Goal: Task Accomplishment & Management: Manage account settings

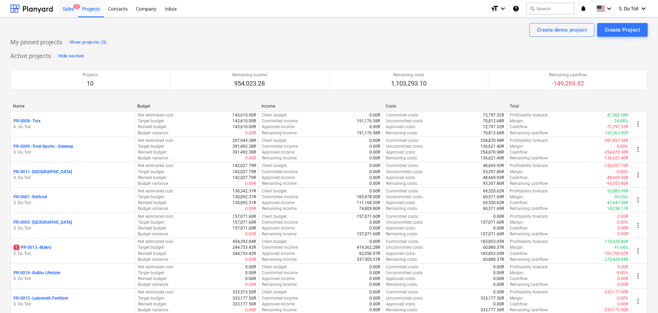
click at [64, 15] on div "Sales 1" at bounding box center [68, 9] width 20 height 18
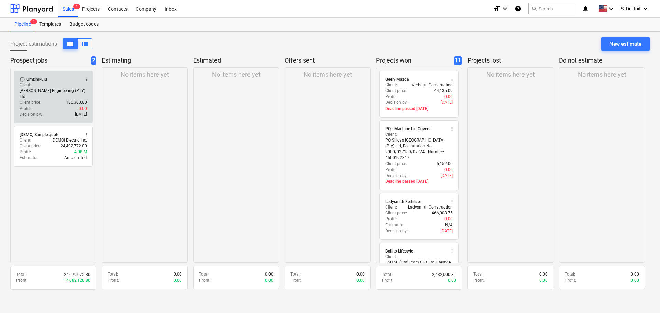
click at [67, 106] on div "Profit : 0.00" at bounding box center [53, 109] width 67 height 6
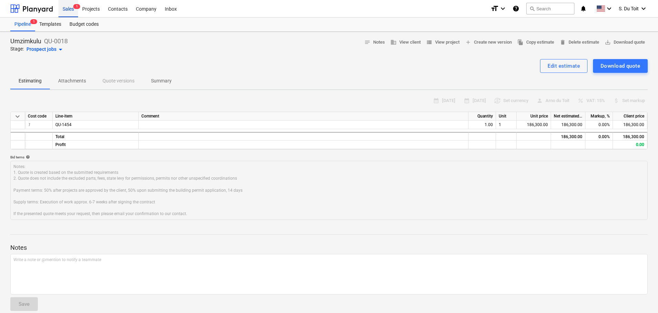
click at [73, 5] on div "Sales 1" at bounding box center [68, 9] width 20 height 18
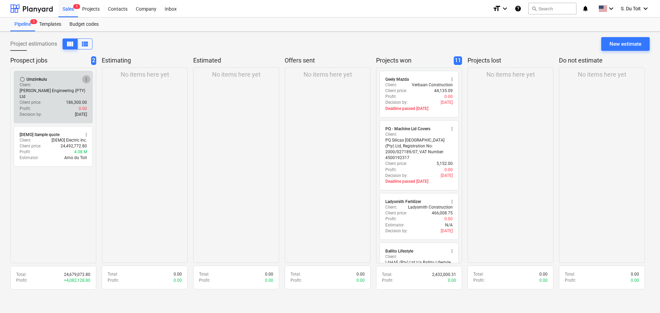
click at [88, 79] on span "more_vert" at bounding box center [87, 80] width 6 height 6
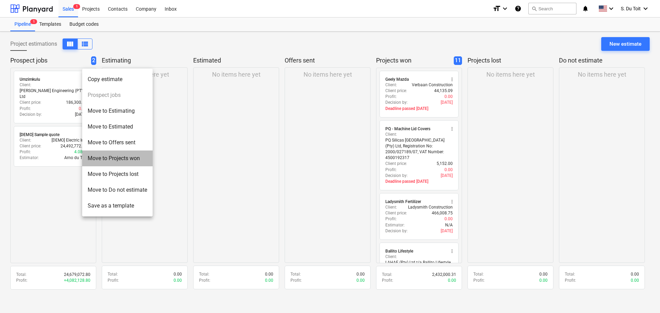
click at [134, 158] on li "Move to Projects won" at bounding box center [117, 159] width 70 height 16
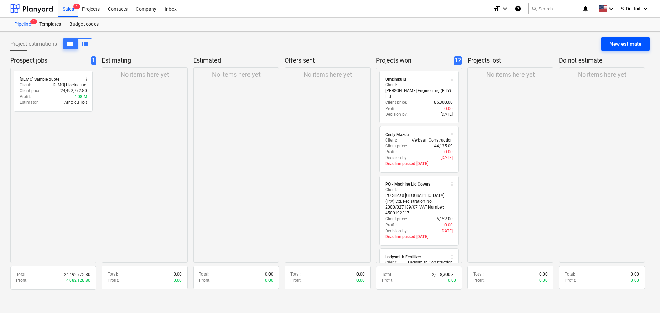
click at [631, 48] on div "New estimate" at bounding box center [626, 44] width 32 height 9
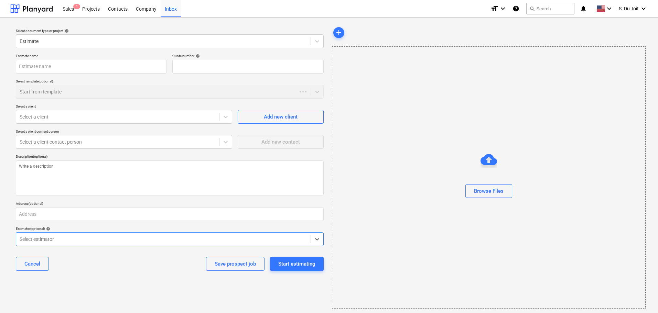
type textarea "x"
type input "QU-0019"
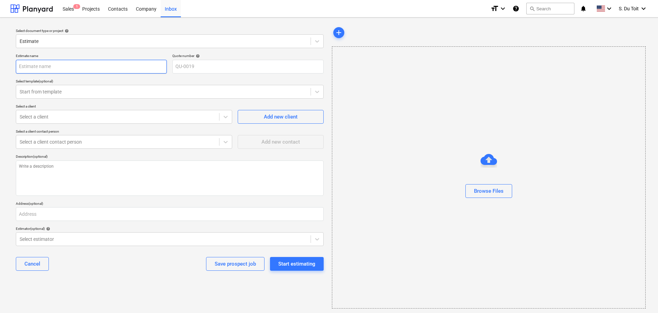
click at [61, 68] on input "text" at bounding box center [91, 67] width 151 height 14
type textarea "x"
type input "U"
type textarea "x"
type input "Um"
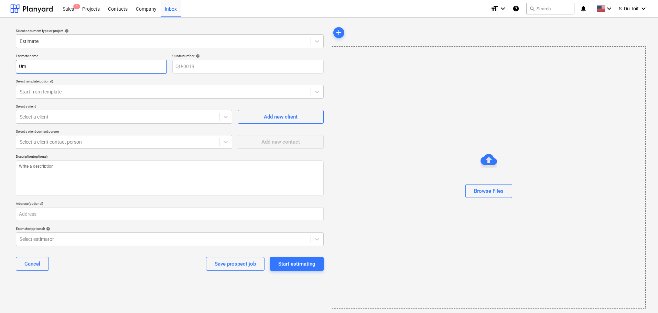
type textarea "x"
type input "Umg"
type textarea "x"
type input "Umge"
type textarea "x"
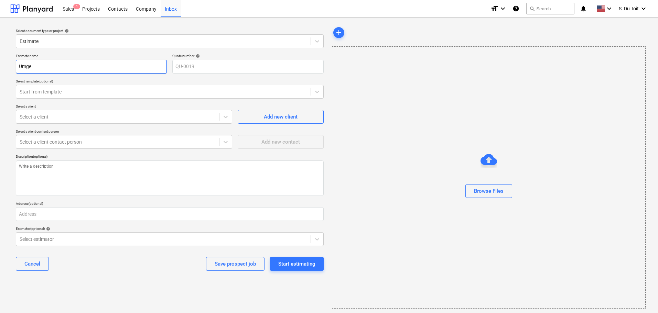
type input "Umgen"
type textarea "x"
type input "Umgeni"
type textarea "x"
type input "Umgeni"
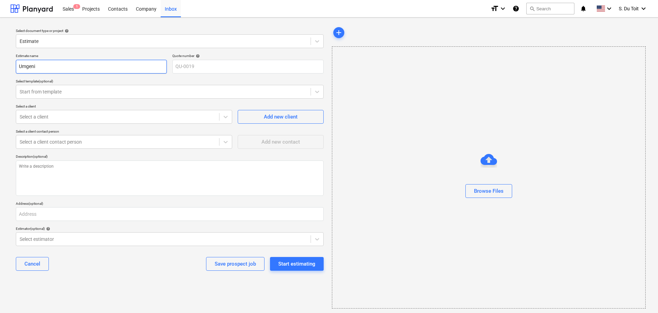
type textarea "x"
type input "Umgeni R"
type textarea "x"
type input "Umgeni Rd"
type textarea "x"
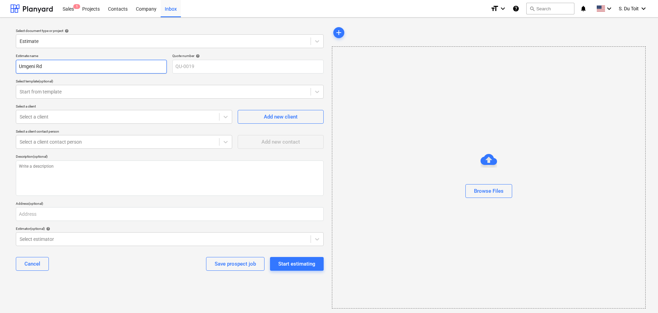
type input "Umgeni Rd"
type textarea "x"
type input "Umgeni Rd S"
type textarea "x"
type input "Umgeni Rd Si"
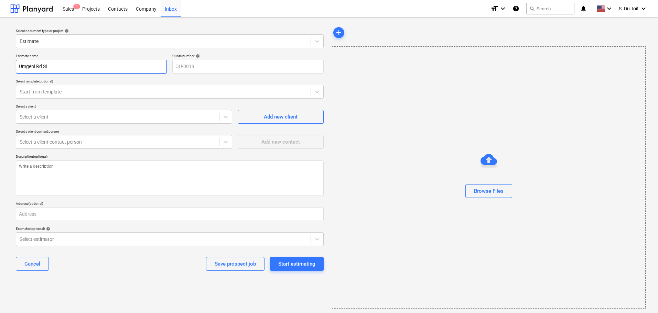
type textarea "x"
type input "Umgeni Rd Sig"
type textarea "x"
type input "Umgeni Rd Sign"
type textarea "x"
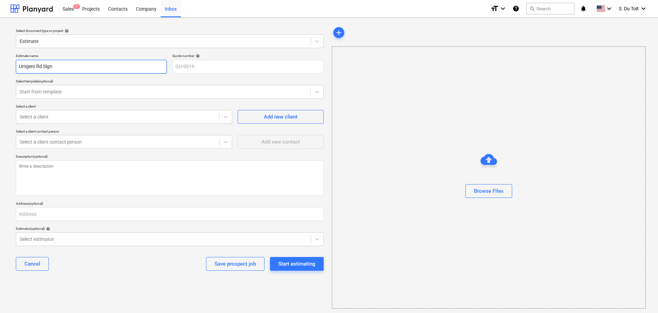
type input "Umgeni Rd Signb"
type textarea "x"
type input "Umgeni Rd Signbo"
type textarea "x"
type input "Umgeni Rd Signboa"
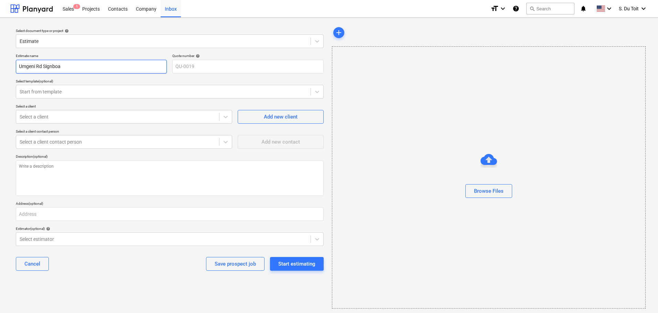
type textarea "x"
type input "Umgeni Rd Signboar"
type textarea "x"
type input "Umgeni Rd Signboard"
type textarea "x"
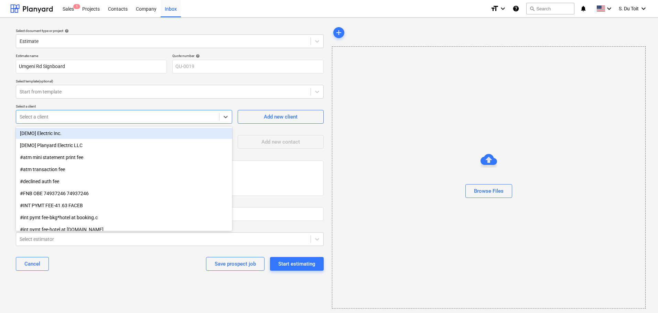
click at [62, 110] on div "Select a client" at bounding box center [124, 117] width 216 height 14
type input "mor"
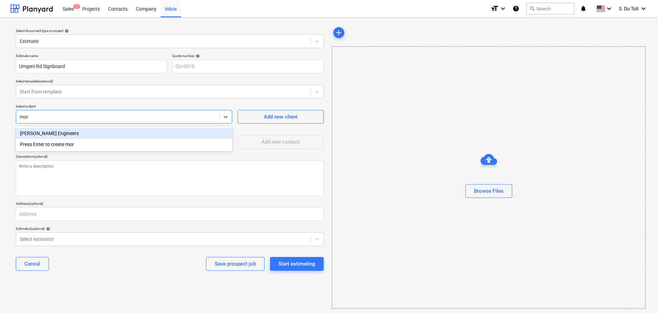
click at [56, 131] on div "[PERSON_NAME] Engineers" at bounding box center [124, 133] width 216 height 11
type textarea "x"
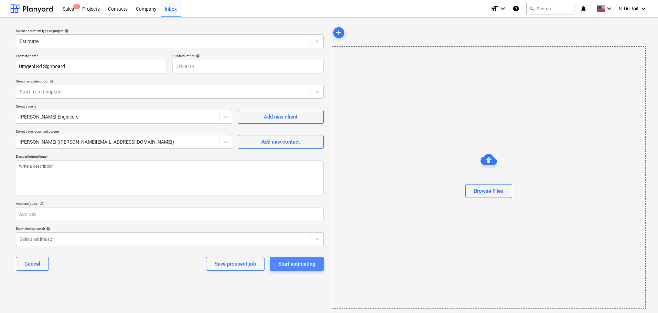
click at [297, 267] on div "Start estimating" at bounding box center [296, 264] width 37 height 9
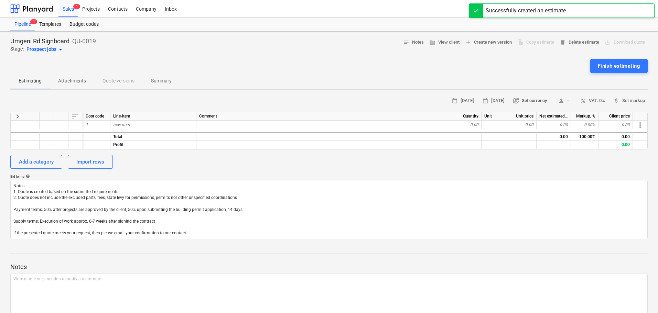
type textarea "x"
click at [139, 123] on div "new item" at bounding box center [153, 125] width 86 height 9
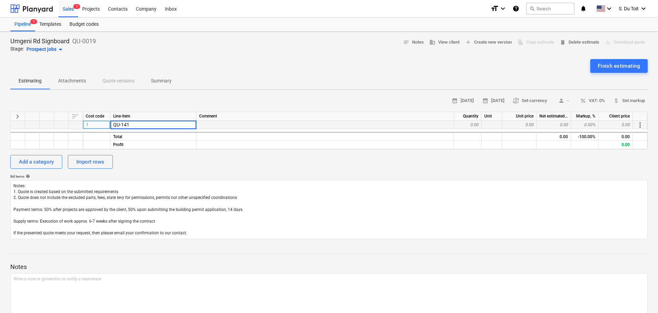
type input "QU-1410"
click at [469, 124] on div "0.00" at bounding box center [468, 125] width 28 height 9
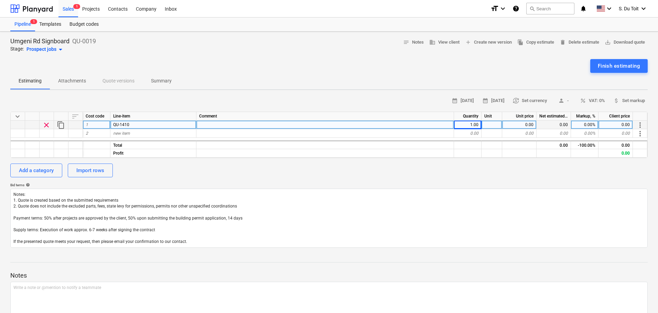
click at [489, 124] on div at bounding box center [491, 125] width 21 height 9
type textarea "x"
click at [520, 126] on div "0.00" at bounding box center [519, 125] width 34 height 9
type input "24725"
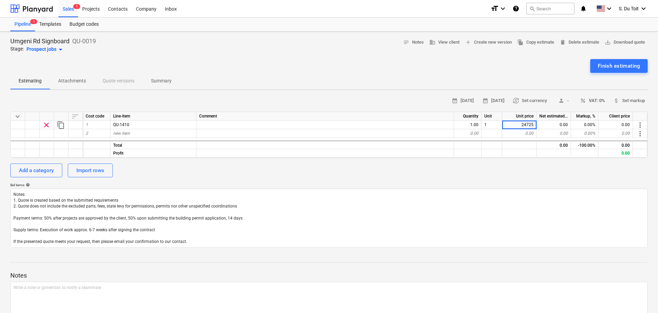
type textarea "x"
click at [598, 100] on span "percent VAT: 0%" at bounding box center [592, 101] width 25 height 8
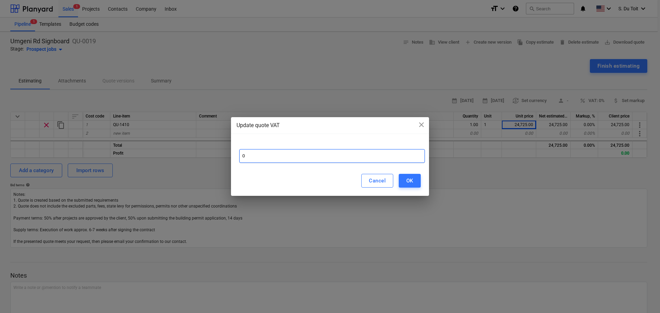
drag, startPoint x: 261, startPoint y: 157, endPoint x: 221, endPoint y: 155, distance: 39.9
click at [221, 155] on div "Update quote VAT close 0 Cancel OK" at bounding box center [330, 156] width 660 height 313
type input "15"
click at [411, 178] on div "OK" at bounding box center [409, 180] width 7 height 9
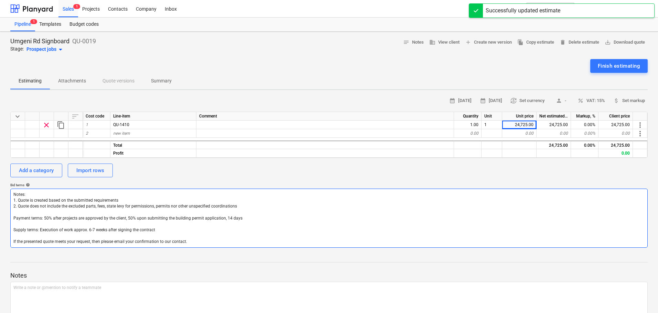
click at [559, 235] on textarea "Notes: 1. Quote is created based on the submitted requirements 2. Quote does no…" at bounding box center [328, 218] width 637 height 59
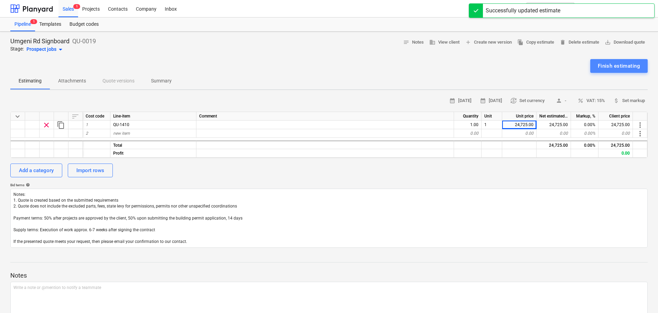
click at [622, 67] on div "Finish estimating" at bounding box center [619, 66] width 42 height 9
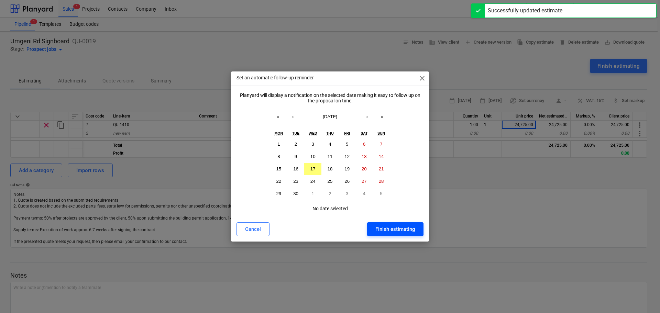
click at [410, 228] on div "Finish estimating" at bounding box center [395, 229] width 40 height 9
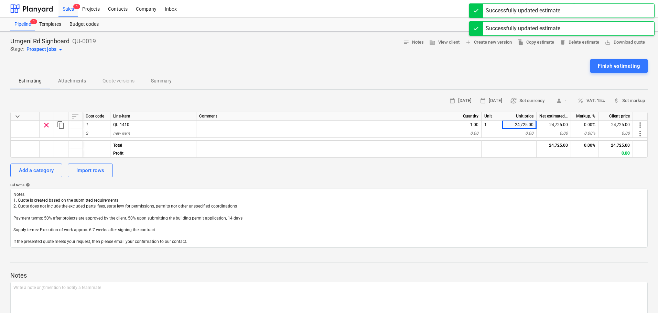
type textarea "x"
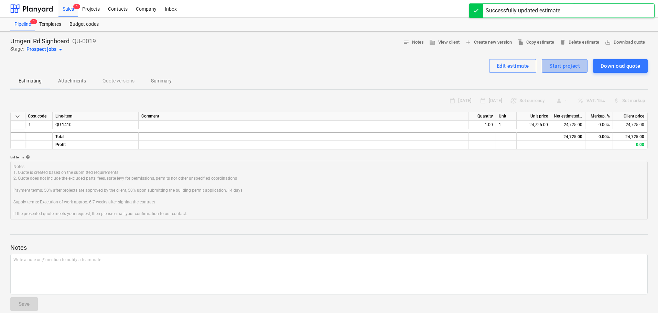
click at [571, 70] on div "Start project" at bounding box center [564, 66] width 31 height 9
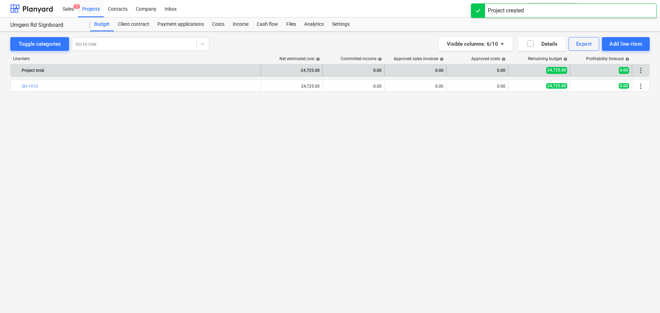
click at [640, 73] on span "more_vert" at bounding box center [641, 70] width 8 height 8
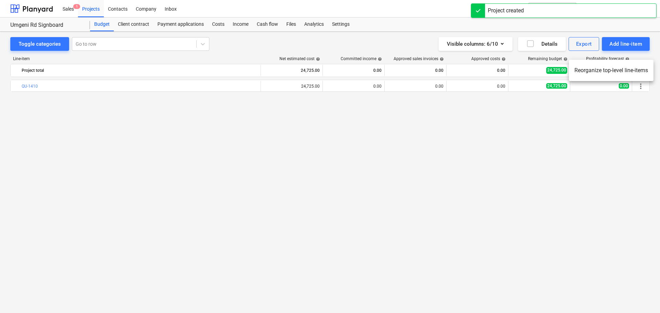
click at [641, 89] on div at bounding box center [330, 156] width 660 height 313
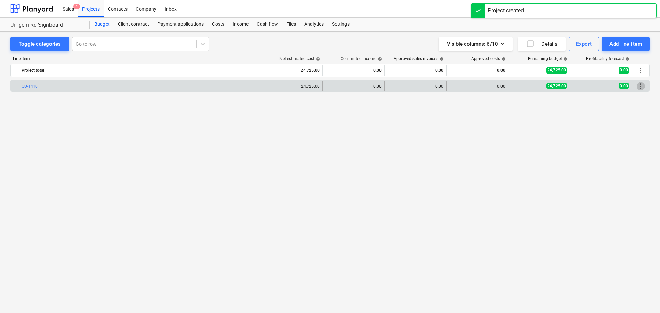
click at [641, 87] on span "more_vert" at bounding box center [641, 86] width 8 height 8
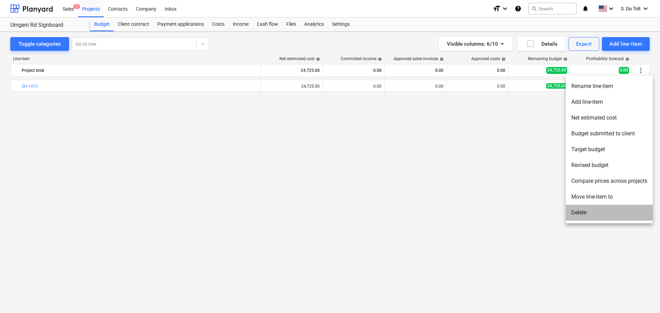
click at [597, 216] on li "Delete" at bounding box center [609, 213] width 87 height 16
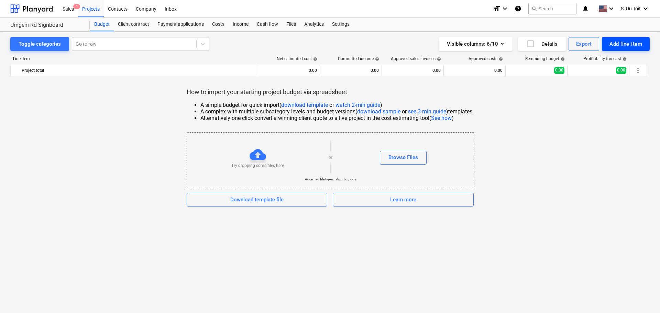
click at [644, 43] on button "Add line-item" at bounding box center [626, 44] width 48 height 14
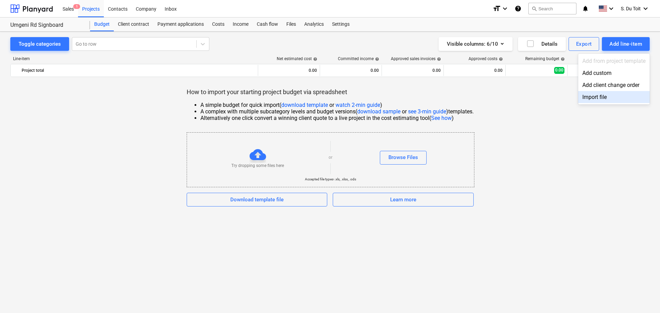
click at [628, 98] on div "Import file" at bounding box center [614, 97] width 72 height 12
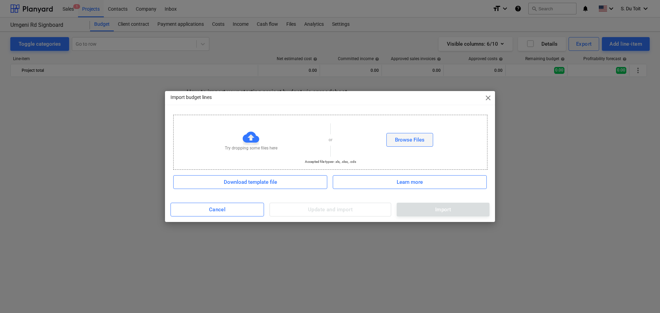
click at [396, 135] on div "Browse Files" at bounding box center [410, 139] width 30 height 9
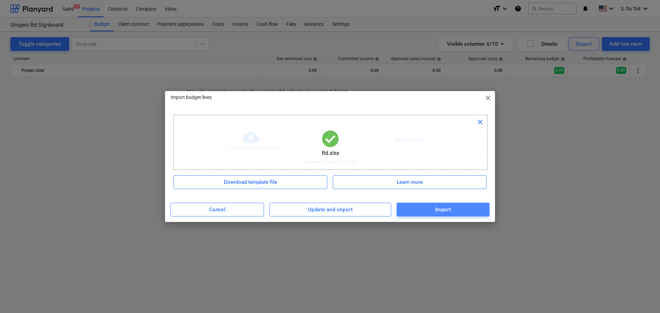
click at [434, 208] on span "Import" at bounding box center [443, 209] width 78 height 9
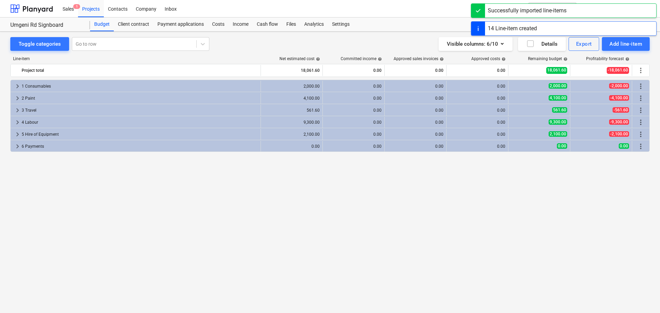
click at [354, 227] on div "keyboard_arrow_right 1 Consumables 2,000.00 0.00 0.00 0.00 2,000.00 -2,000.00 m…" at bounding box center [330, 182] width 640 height 205
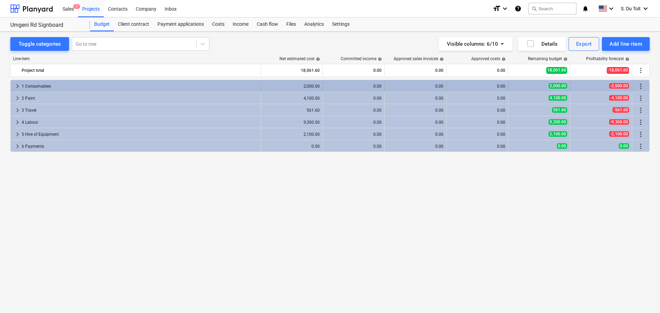
click at [125, 84] on div "1 Consumables" at bounding box center [140, 86] width 236 height 11
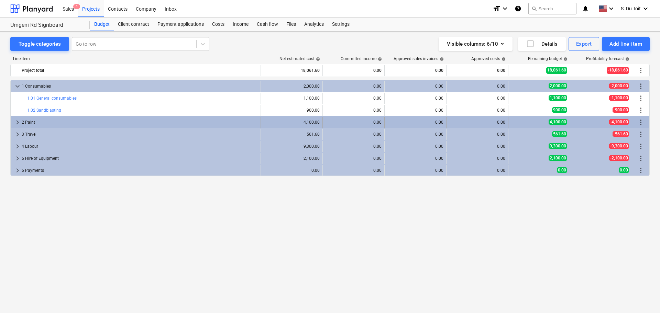
click at [124, 127] on div "2 Paint" at bounding box center [140, 122] width 236 height 11
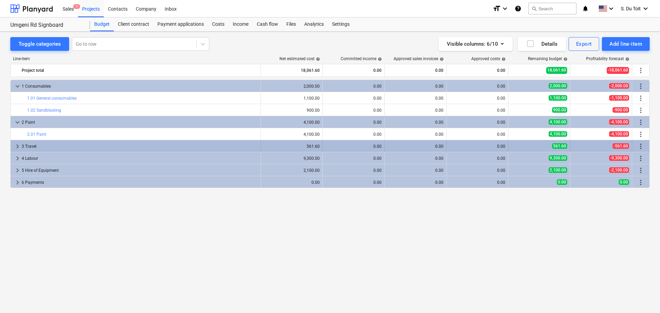
click at [124, 144] on div "3 Travel" at bounding box center [140, 146] width 236 height 11
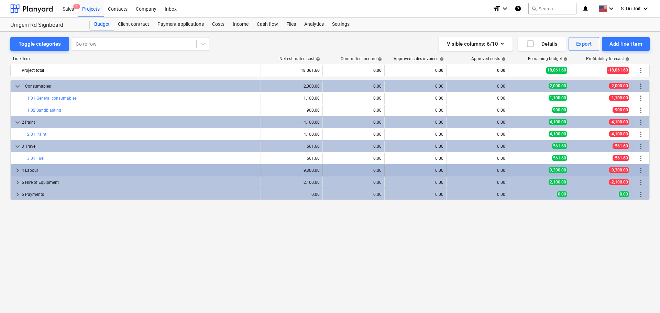
click at [120, 167] on div "4 Labour" at bounding box center [140, 170] width 236 height 11
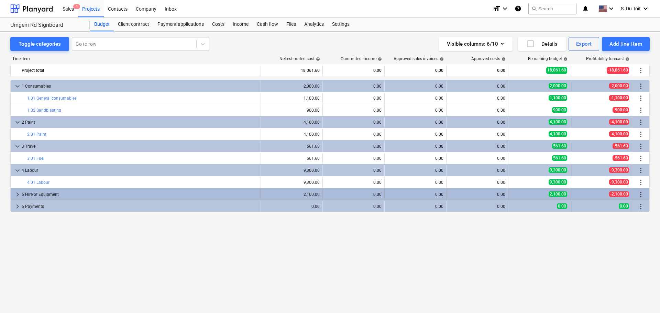
click at [121, 189] on div "5 Hire of Equipment" at bounding box center [140, 194] width 236 height 11
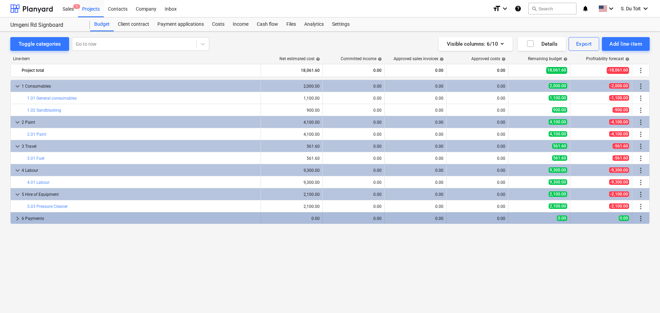
click at [122, 218] on div "6 Payments" at bounding box center [140, 218] width 236 height 11
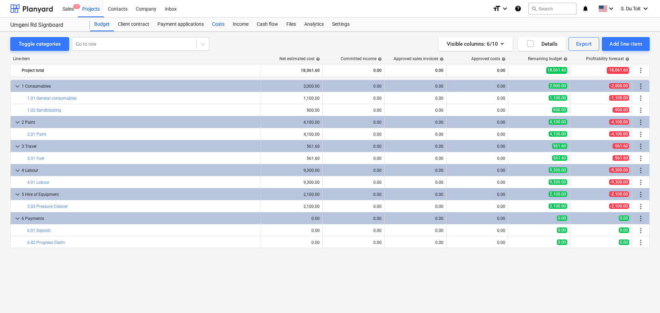
click at [218, 25] on div "Costs" at bounding box center [218, 25] width 21 height 14
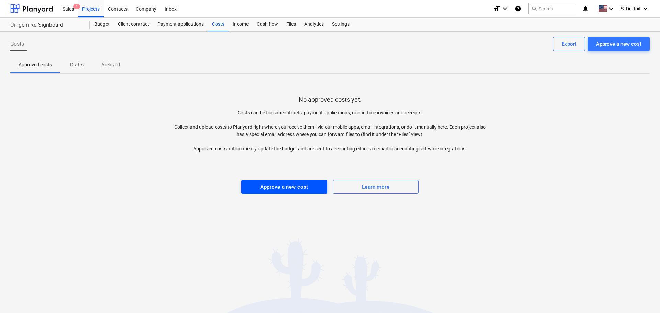
click at [306, 180] on button "Approve a new cost" at bounding box center [284, 187] width 86 height 14
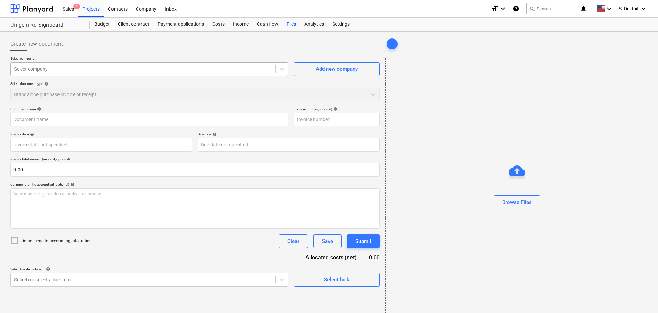
click at [56, 71] on div at bounding box center [143, 69] width 258 height 7
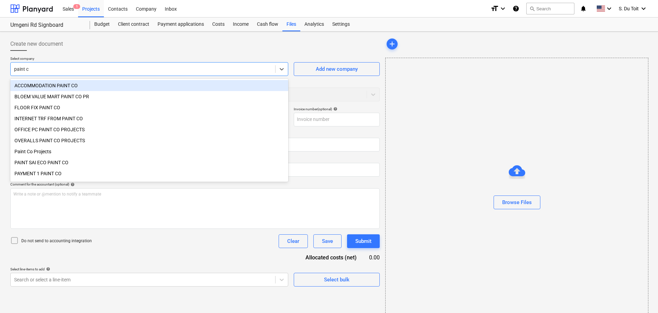
type input "paint co"
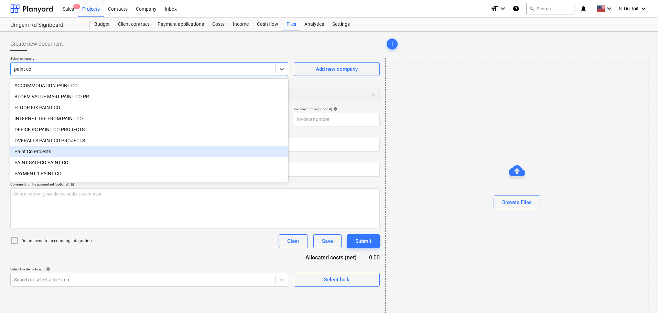
click at [45, 151] on div "Paint Co Projects" at bounding box center [149, 151] width 278 height 11
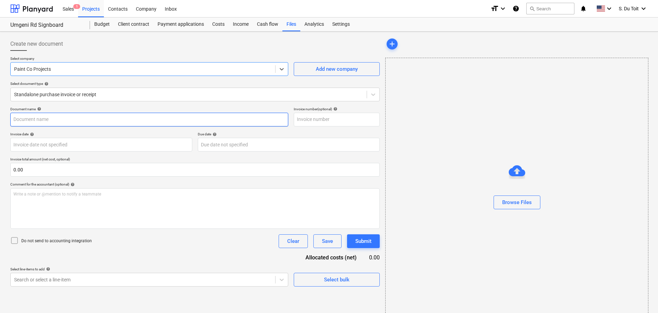
click at [54, 123] on input "text" at bounding box center [149, 120] width 278 height 14
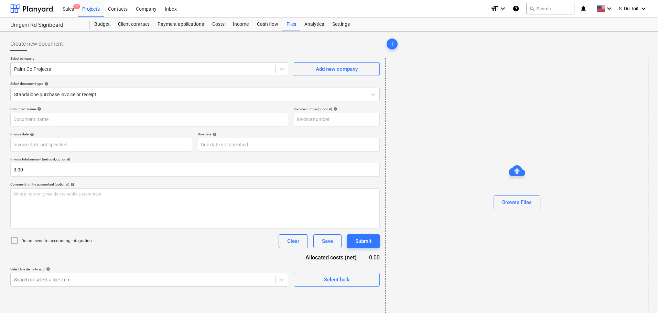
click at [92, 85] on div "Select document type help" at bounding box center [194, 83] width 369 height 4
click at [96, 106] on div "Select company Paint Co Projects Add new company Select document type help Stan…" at bounding box center [194, 81] width 369 height 51
click at [103, 97] on div at bounding box center [188, 94] width 349 height 7
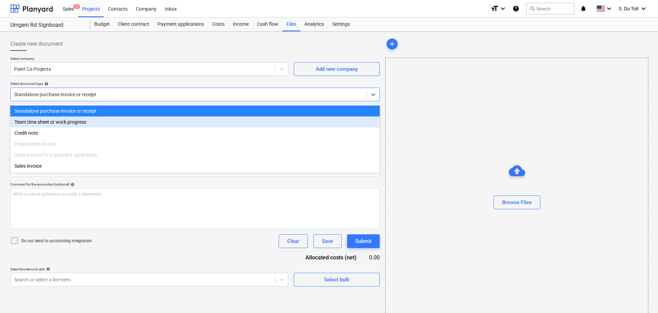
click at [107, 123] on div "Team time sheet or work progress" at bounding box center [194, 122] width 369 height 11
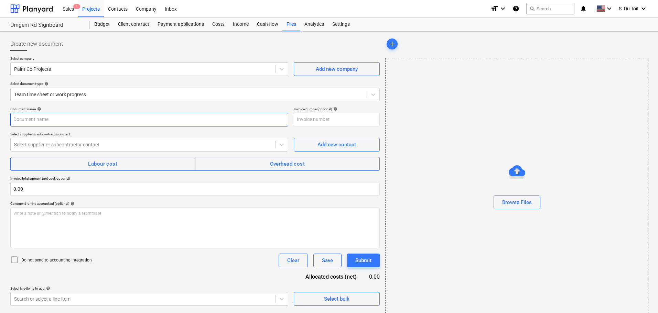
click at [76, 126] on input "text" at bounding box center [149, 120] width 278 height 14
type input "Costs 16/09"
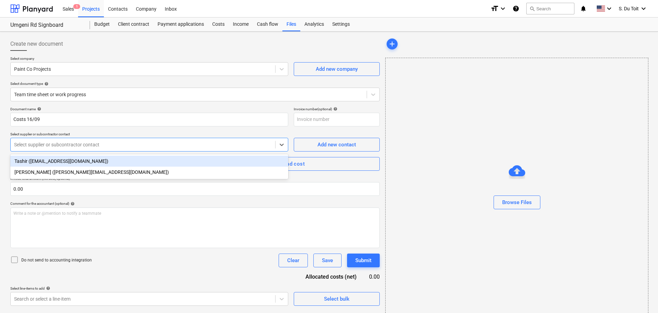
click at [74, 142] on div at bounding box center [143, 144] width 258 height 7
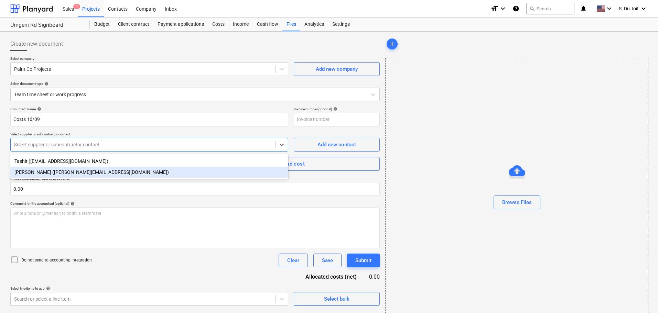
click at [77, 172] on div "[PERSON_NAME] ([PERSON_NAME][EMAIL_ADDRESS][DOMAIN_NAME])" at bounding box center [149, 172] width 278 height 11
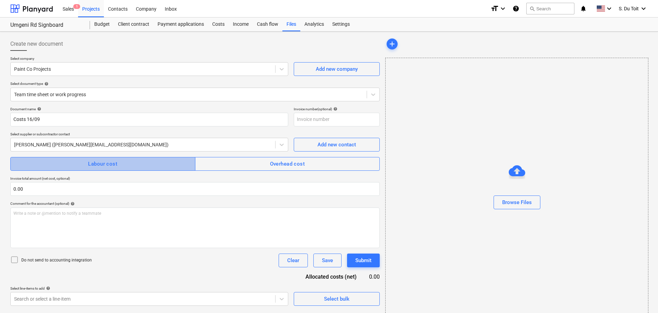
click at [83, 164] on span "Labour cost" at bounding box center [103, 164] width 170 height 9
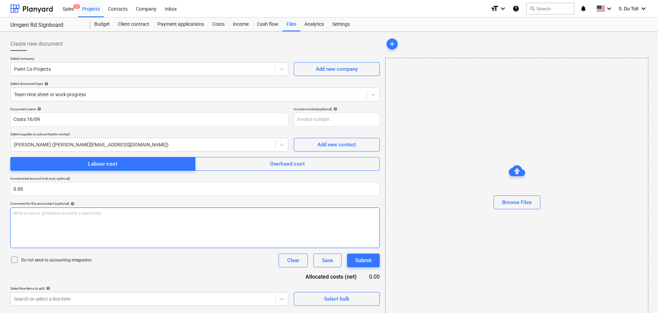
click at [75, 211] on p "Write a note or @mention to notify a teammate [PERSON_NAME]" at bounding box center [194, 214] width 363 height 6
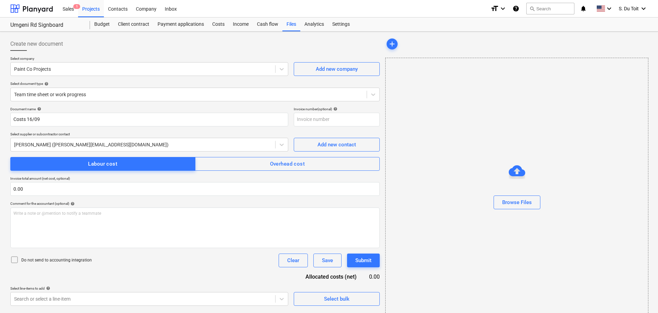
click at [45, 260] on p "Do not send to accounting integration" at bounding box center [56, 261] width 70 height 6
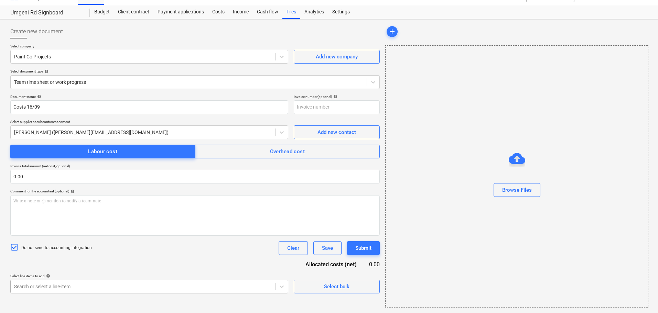
scroll to position [99, 0]
click at [84, 286] on body "Sales 1 Projects Contacts Company Inbox format_size keyboard_arrow_down help se…" at bounding box center [329, 144] width 658 height 313
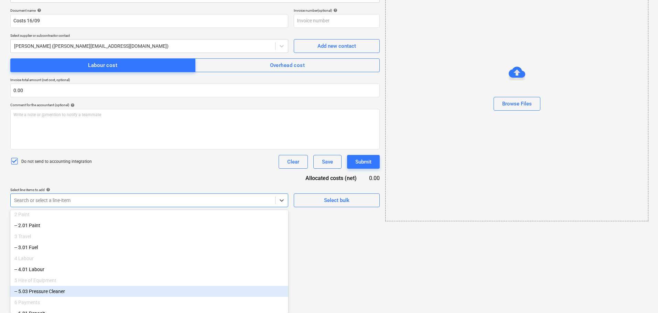
scroll to position [58, 0]
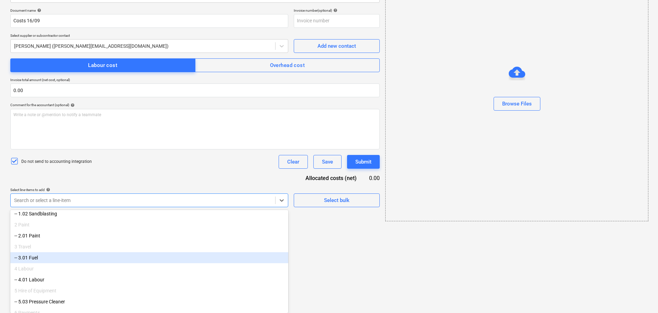
click at [85, 263] on div "-- 3.01 Fuel" at bounding box center [149, 257] width 278 height 11
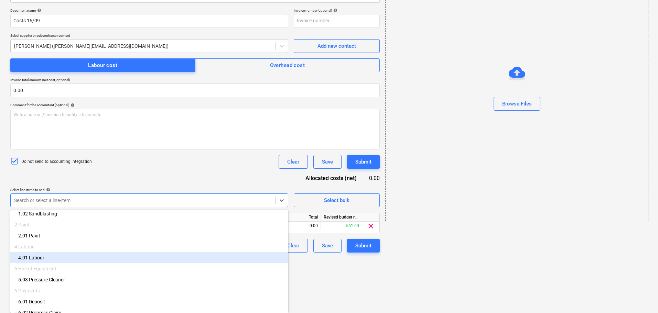
click at [84, 263] on div "-- 4.01 Labour" at bounding box center [149, 257] width 278 height 11
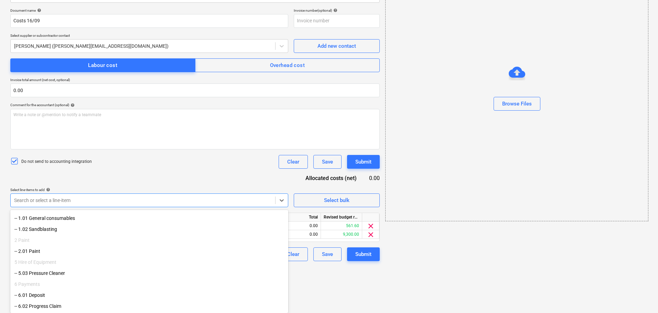
scroll to position [0, 0]
click at [76, 271] on div "-- 1.02 Sandblasting" at bounding box center [149, 271] width 278 height 11
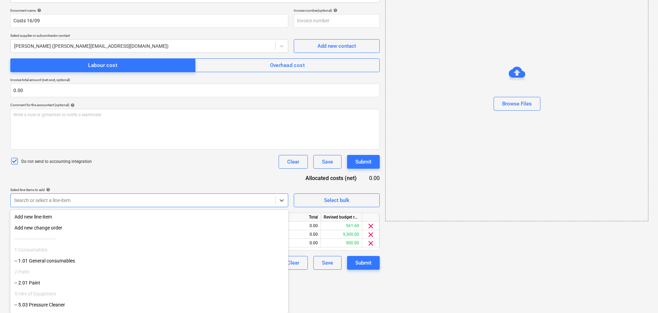
click at [88, 264] on div "-- 1.01 General consumables" at bounding box center [149, 260] width 278 height 11
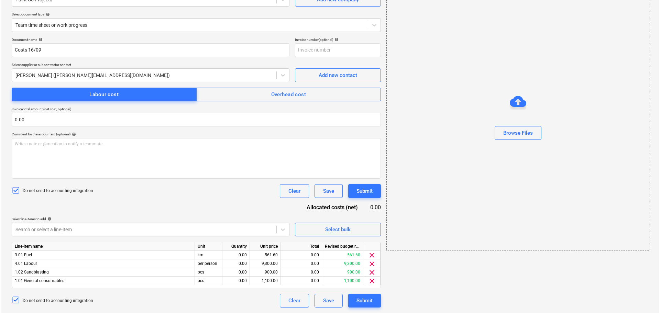
scroll to position [69, 0]
click at [98, 185] on div "Document name help Costs 16/09 Invoice number (optional) help Select supplier o…" at bounding box center [194, 172] width 369 height 270
click at [109, 156] on div "Write a note or @mention to notify a teammate [PERSON_NAME]" at bounding box center [194, 158] width 369 height 41
click at [239, 258] on div "0.00" at bounding box center [235, 255] width 22 height 9
type input "1"
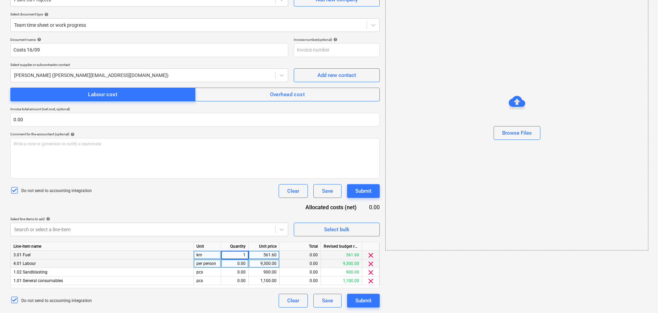
click at [241, 263] on div "0.00" at bounding box center [235, 264] width 22 height 9
click at [242, 275] on div "0.00" at bounding box center [235, 272] width 22 height 9
type input "1"
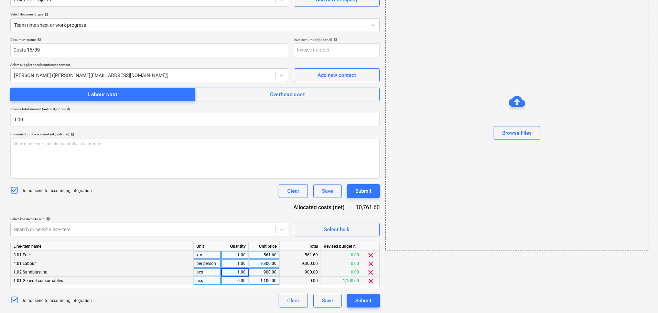
click at [238, 283] on div "0.00" at bounding box center [235, 281] width 22 height 9
click at [266, 264] on div "9,300.00" at bounding box center [263, 264] width 25 height 9
type input "3100"
click at [268, 254] on div "561.60" at bounding box center [263, 255] width 25 height 9
type input "444.6"
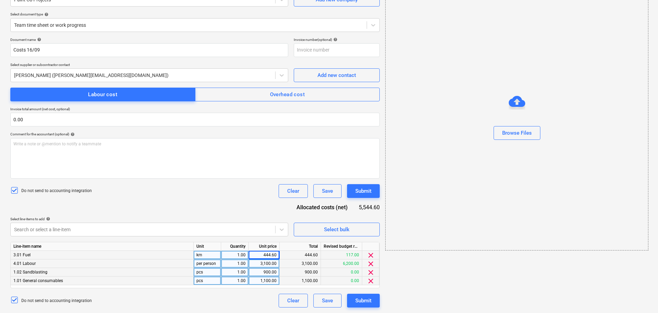
click at [189, 189] on div "Do not send to accounting integration Clear Save Submit" at bounding box center [194, 191] width 369 height 14
click at [271, 280] on div "1,100.00" at bounding box center [263, 281] width 25 height 9
click at [272, 274] on div "900.00" at bounding box center [263, 272] width 25 height 9
click at [274, 278] on div "1,100.00" at bounding box center [263, 281] width 25 height 9
click at [274, 274] on div "900.00" at bounding box center [263, 272] width 25 height 9
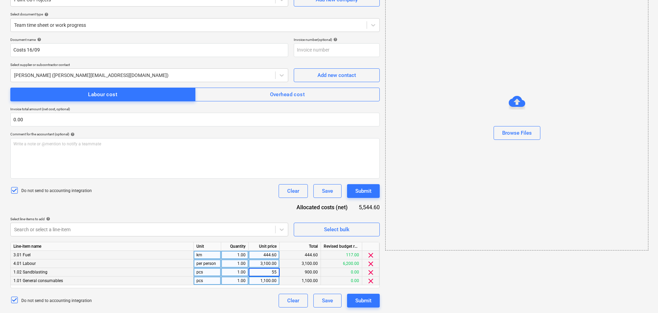
type input "550"
click at [261, 282] on div "1,100.00" at bounding box center [263, 281] width 25 height 9
type input "550"
click at [242, 187] on div "Do not send to accounting integration Clear Save Submit" at bounding box center [194, 191] width 369 height 14
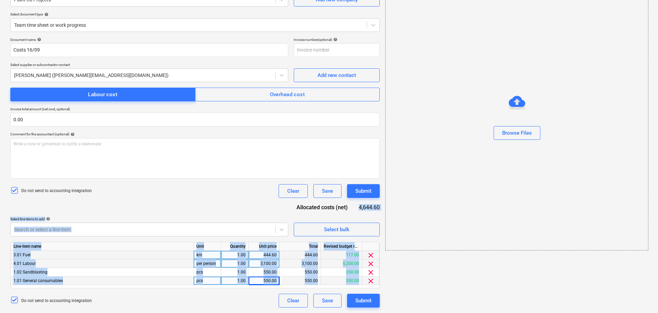
drag, startPoint x: 358, startPoint y: 206, endPoint x: 383, endPoint y: 207, distance: 25.8
click at [383, 207] on div "Create new document Select company Paint Co Projects Add new company Select doc…" at bounding box center [329, 138] width 643 height 346
click at [353, 208] on div "Allocated costs (net)" at bounding box center [324, 208] width 68 height 8
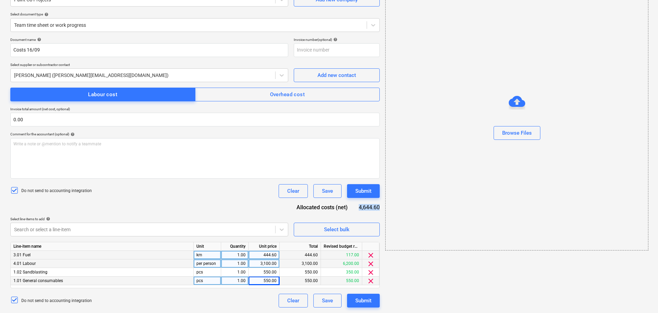
drag, startPoint x: 359, startPoint y: 207, endPoint x: 379, endPoint y: 206, distance: 20.3
click at [379, 206] on div "4,644.60" at bounding box center [369, 208] width 21 height 8
copy div "4,644.60"
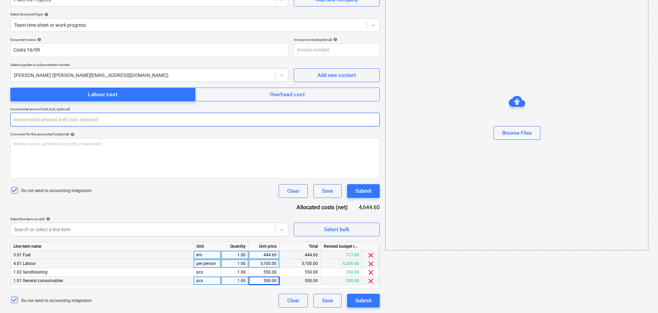
click at [24, 118] on input "text" at bounding box center [194, 120] width 369 height 14
paste input "4,644.60"
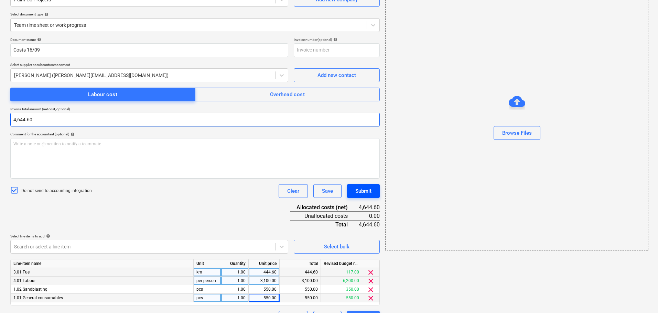
type input "4,644.60"
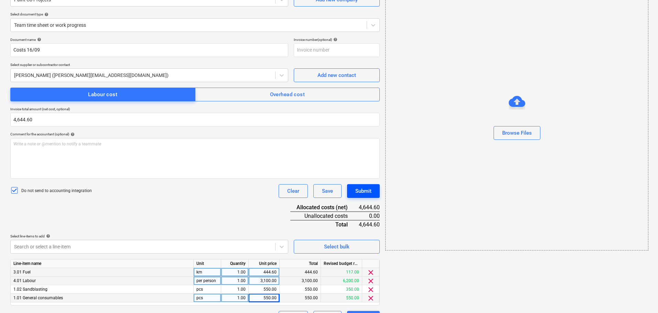
click at [370, 195] on div "Submit" at bounding box center [363, 191] width 16 height 9
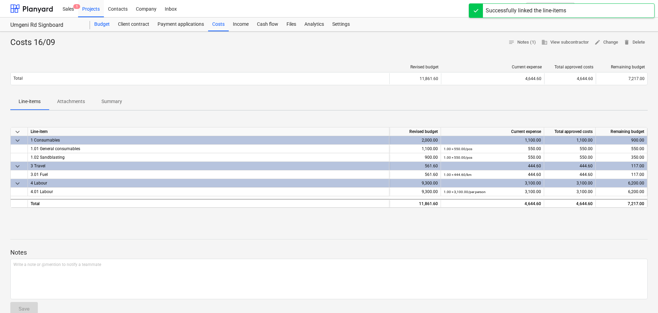
click at [97, 25] on div "Budget" at bounding box center [102, 25] width 24 height 14
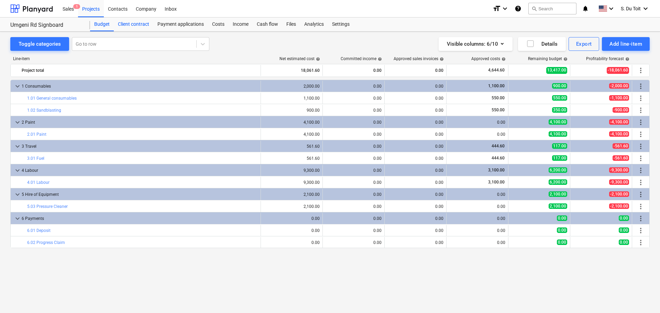
click at [141, 25] on div "Client contract" at bounding box center [134, 25] width 40 height 14
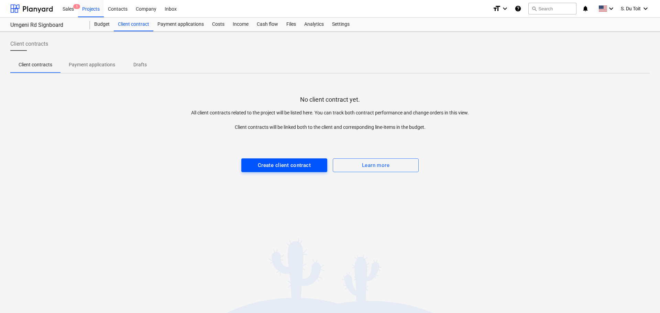
click at [289, 165] on div "Create client contract" at bounding box center [284, 165] width 53 height 9
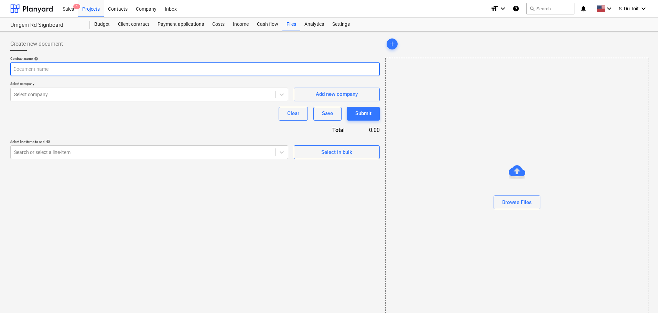
click at [57, 65] on input "text" at bounding box center [194, 69] width 369 height 14
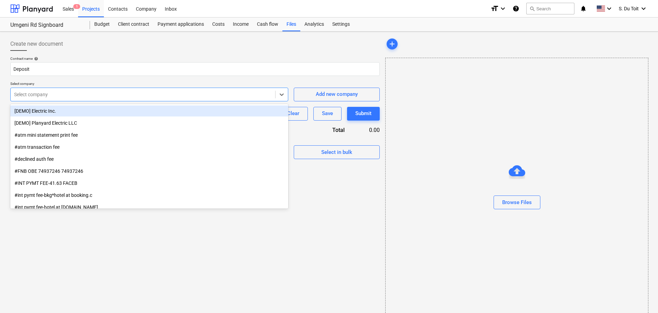
click at [61, 98] on div at bounding box center [143, 94] width 258 height 7
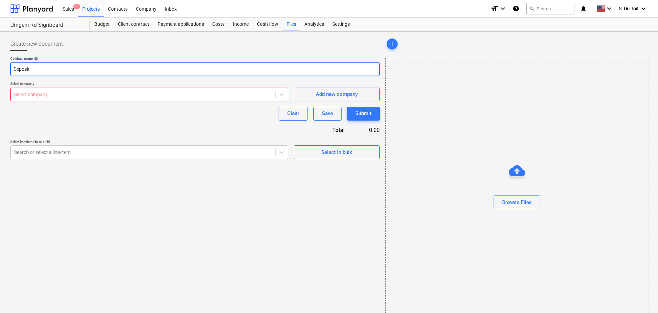
click at [65, 66] on input "Deposit" at bounding box center [194, 69] width 369 height 14
drag, startPoint x: 65, startPoint y: 66, endPoint x: 0, endPoint y: 70, distance: 64.8
click at [0, 70] on div "Create new document Contract name help Deposit Select company Select company Ad…" at bounding box center [329, 179] width 658 height 294
type input "Deposit"
click at [45, 94] on div at bounding box center [143, 94] width 258 height 7
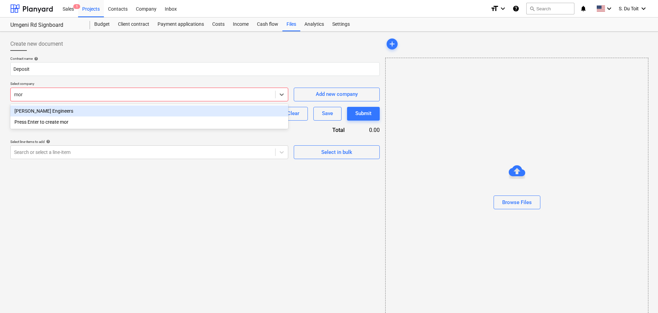
type input "morr"
click at [59, 108] on div "[PERSON_NAME] Engineers" at bounding box center [149, 111] width 278 height 11
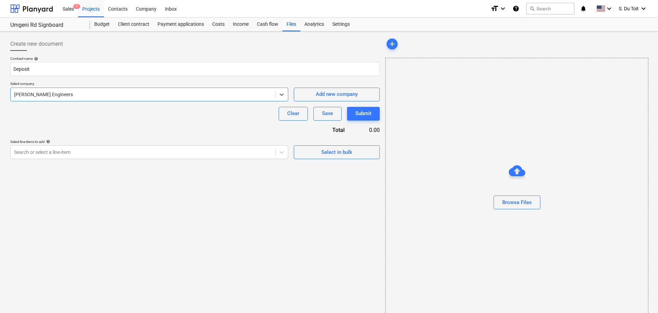
click at [360, 115] on div "Submit" at bounding box center [363, 113] width 16 height 9
click at [159, 144] on p "Select line-items to add help" at bounding box center [149, 143] width 278 height 6
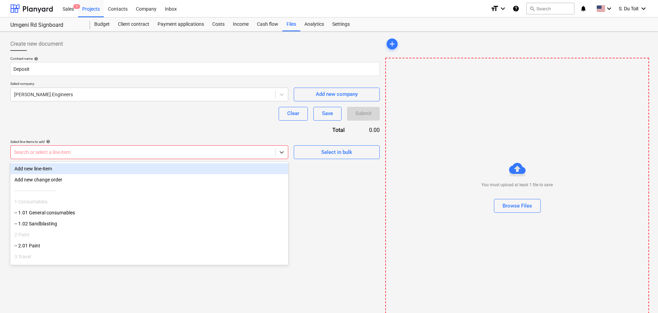
click at [163, 154] on div at bounding box center [143, 152] width 258 height 7
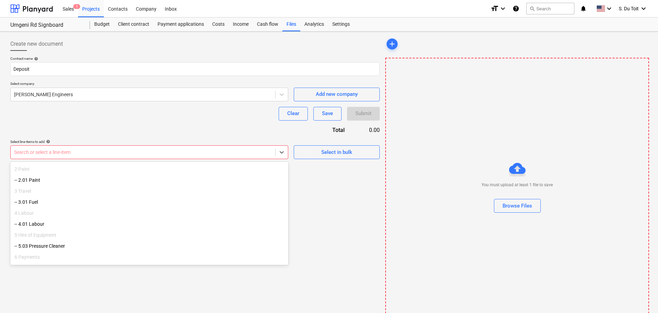
scroll to position [92, 0]
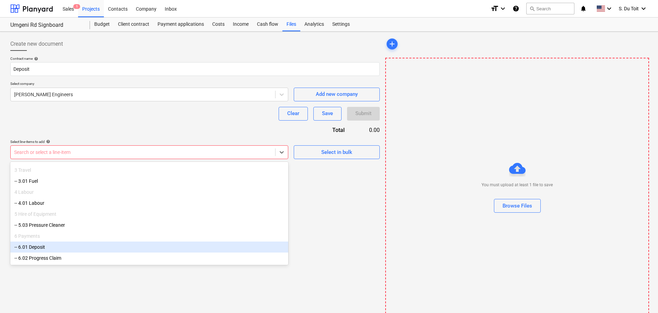
click at [55, 248] on div "-- 6.01 Deposit" at bounding box center [149, 247] width 278 height 11
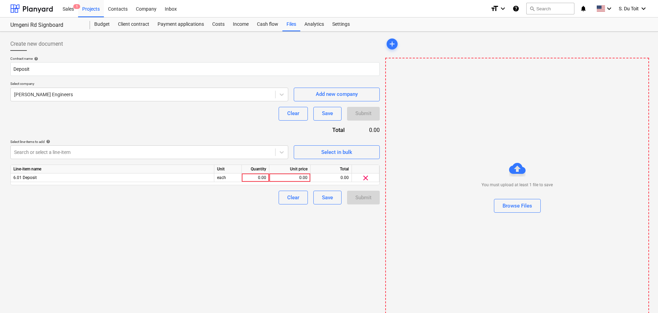
click at [230, 207] on div "Create new document Contract name help Deposit Select company [PERSON_NAME] Eng…" at bounding box center [195, 178] width 375 height 289
click at [253, 177] on div "0.00" at bounding box center [255, 178] width 22 height 9
type input "1"
click at [286, 178] on div "0.00" at bounding box center [289, 178] width 35 height 9
type input "9890"
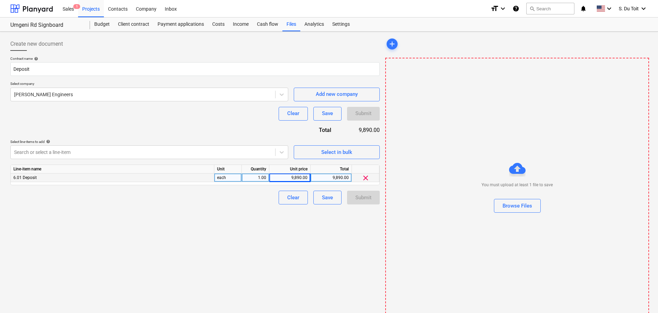
click at [184, 283] on div "Create new document Contract name help Deposit Select company [PERSON_NAME] Eng…" at bounding box center [195, 178] width 375 height 289
click at [528, 205] on div "Browse Files" at bounding box center [517, 205] width 30 height 9
click at [523, 209] on div "Browse Files" at bounding box center [517, 205] width 30 height 9
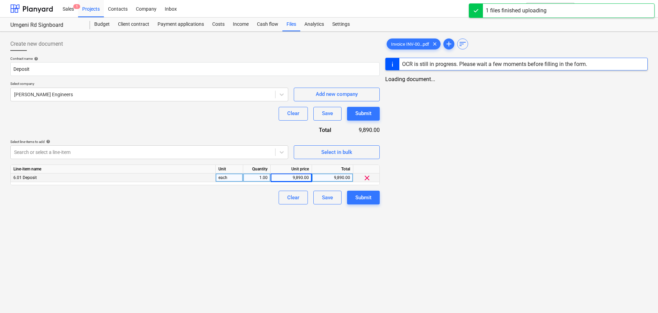
click at [346, 196] on div "Clear Save Submit" at bounding box center [326, 198] width 107 height 14
click at [358, 201] on div "Submit" at bounding box center [363, 197] width 16 height 9
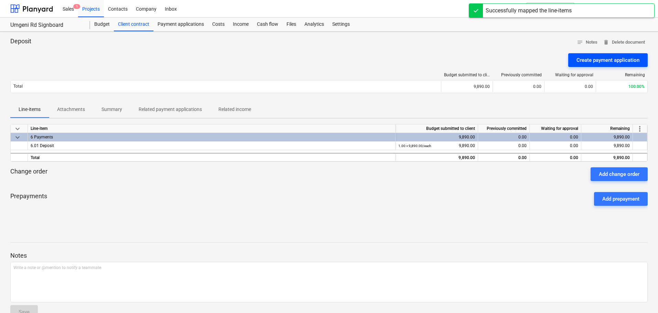
click at [602, 63] on div "Create payment application" at bounding box center [607, 60] width 63 height 9
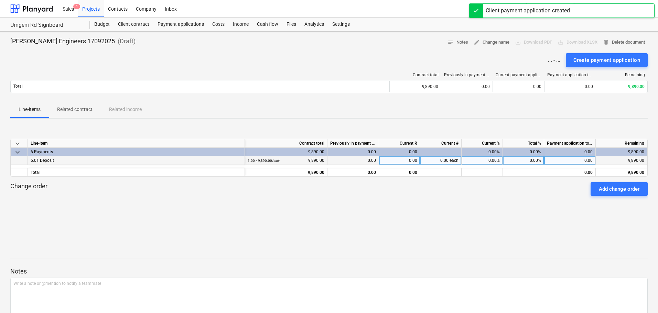
click at [368, 159] on div "0.00" at bounding box center [353, 160] width 52 height 9
click at [412, 162] on div "0.00" at bounding box center [399, 160] width 41 height 9
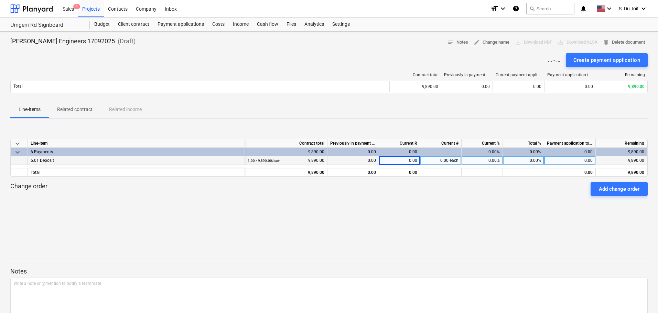
click at [369, 162] on div "0.00" at bounding box center [353, 160] width 52 height 9
click at [489, 161] on div "0.00%" at bounding box center [481, 160] width 41 height 9
type input "100"
click at [512, 196] on div "keyboard_arrow_down Line-item Contract total Previously in payment applications…" at bounding box center [328, 176] width 637 height 74
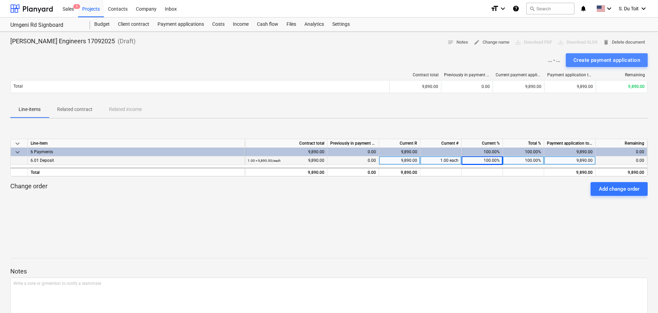
click at [619, 63] on div "Create payment application" at bounding box center [606, 60] width 67 height 9
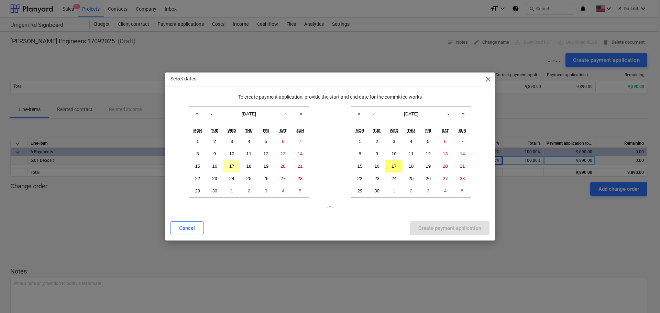
click at [232, 167] on abbr "17" at bounding box center [231, 166] width 5 height 5
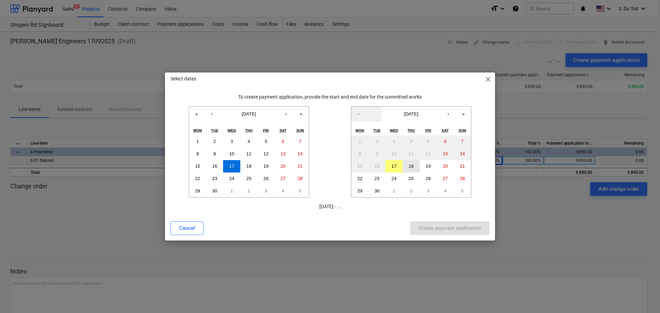
click at [403, 169] on button "18" at bounding box center [411, 166] width 17 height 12
click at [446, 226] on div "Create payment application" at bounding box center [449, 228] width 63 height 9
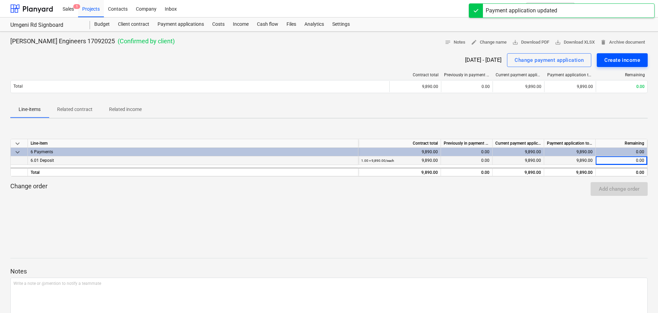
click at [628, 60] on div "Create income" at bounding box center [622, 60] width 36 height 9
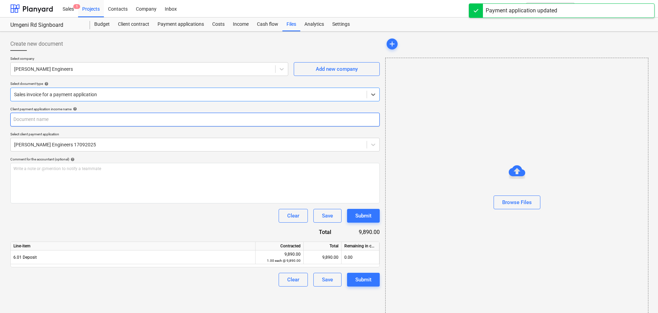
click at [69, 121] on input "text" at bounding box center [194, 120] width 369 height 14
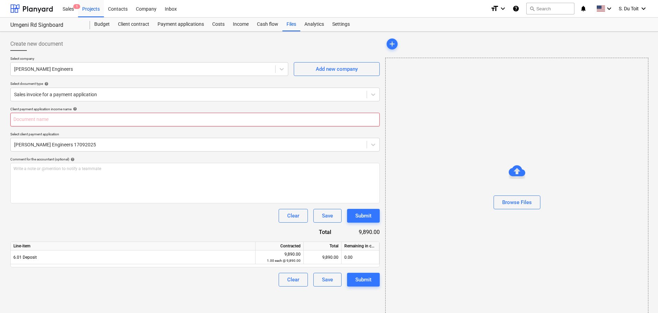
click at [87, 123] on input "text" at bounding box center [194, 120] width 369 height 14
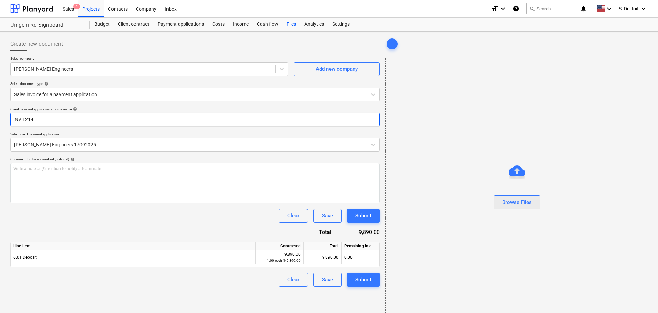
type input "INV 1214"
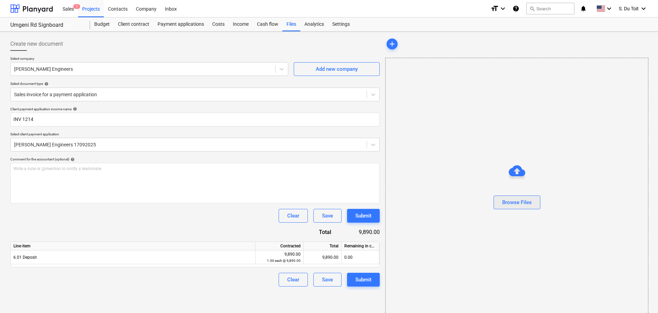
click at [518, 206] on div "Browse Files" at bounding box center [517, 202] width 30 height 9
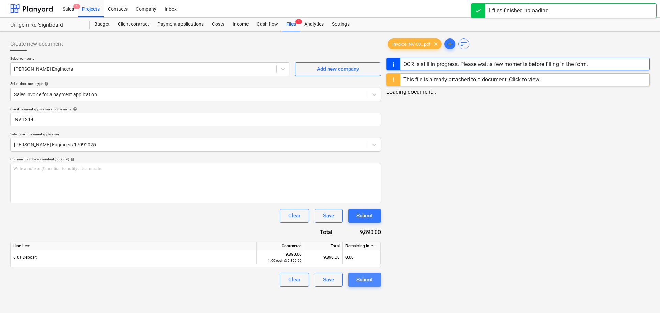
click at [367, 278] on div "Submit" at bounding box center [365, 279] width 16 height 9
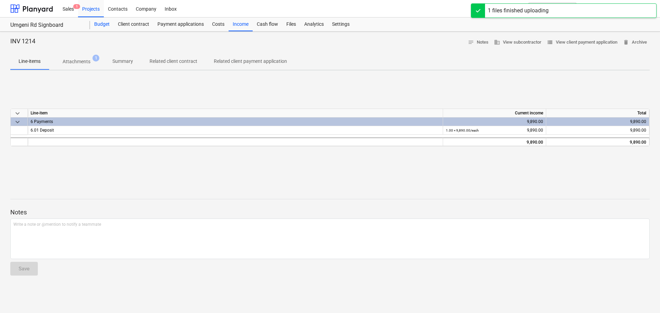
click at [101, 26] on div "Budget" at bounding box center [102, 25] width 24 height 14
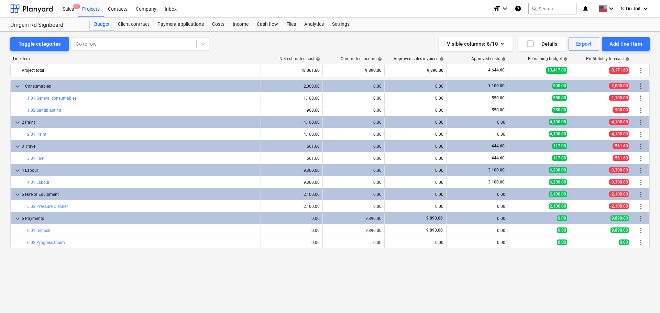
click at [395, 277] on div "keyboard_arrow_down 1 Consumables 2,000.00 0.00 0.00 1,100.00 900.00 -2,000.00 …" at bounding box center [330, 182] width 640 height 205
click at [128, 25] on div "Client contract" at bounding box center [134, 25] width 40 height 14
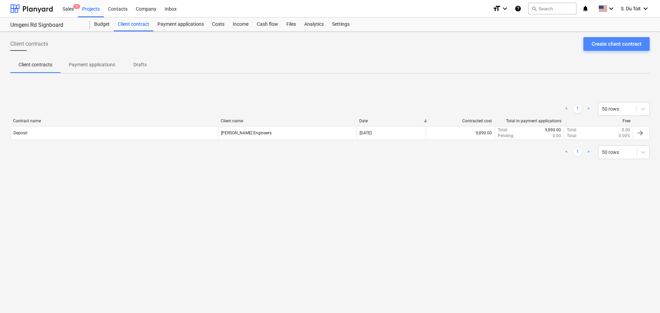
click at [639, 39] on button "Create client contract" at bounding box center [616, 44] width 66 height 14
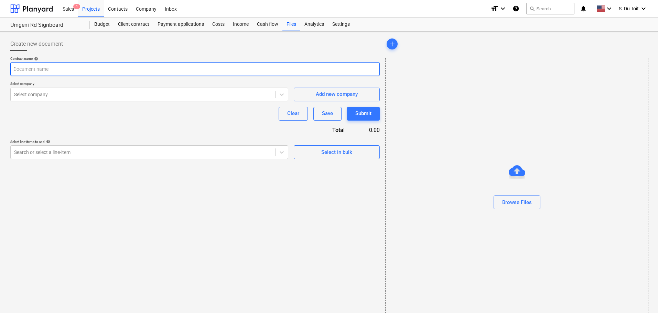
click at [117, 67] on input "text" at bounding box center [194, 69] width 369 height 14
type input "Progress Claim"
click at [74, 99] on div "Select company" at bounding box center [143, 95] width 264 height 10
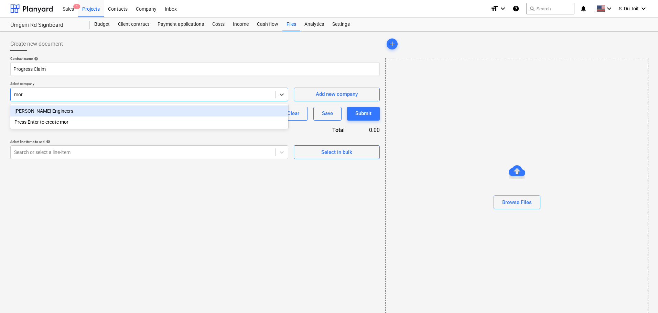
type input "morr"
click at [85, 110] on div "[PERSON_NAME] Engineers" at bounding box center [149, 111] width 278 height 11
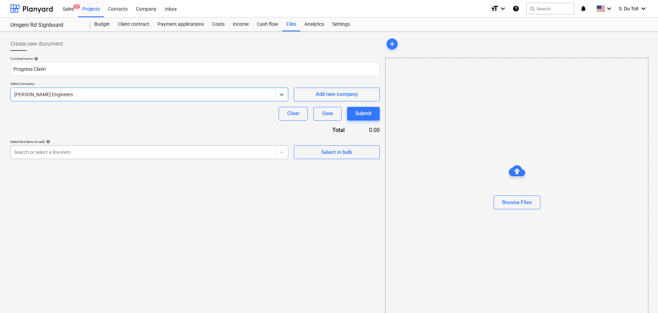
click at [82, 155] on div at bounding box center [143, 152] width 258 height 7
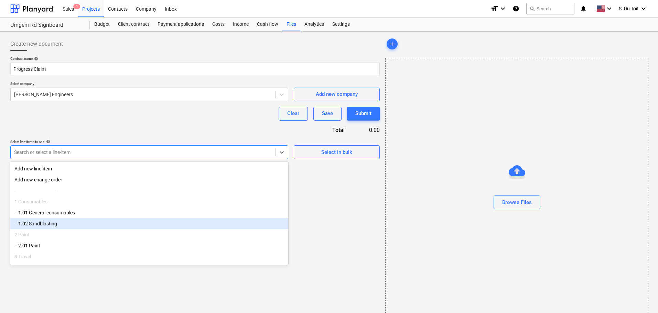
scroll to position [92, 0]
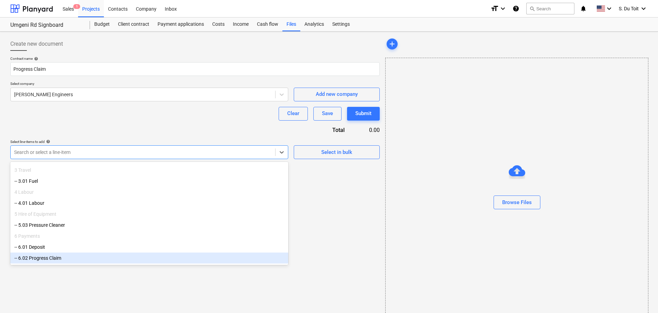
click at [88, 258] on div "-- 6.02 Progress Claim" at bounding box center [149, 258] width 278 height 11
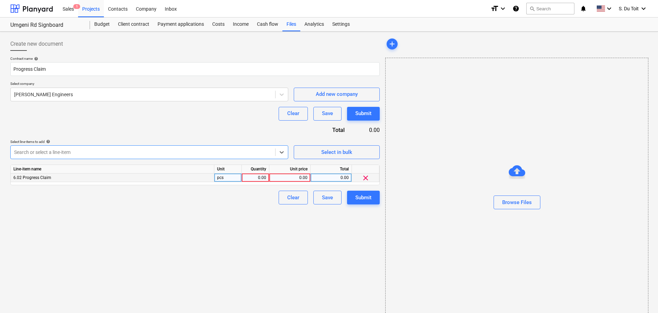
click at [258, 178] on div "0.00" at bounding box center [255, 178] width 22 height 9
type input "1"
click at [303, 178] on div "0.00" at bounding box center [289, 178] width 35 height 9
type input "14835"
click at [265, 267] on div "Create new document Contract name help Progress Claim Select company [PERSON_NA…" at bounding box center [195, 178] width 375 height 288
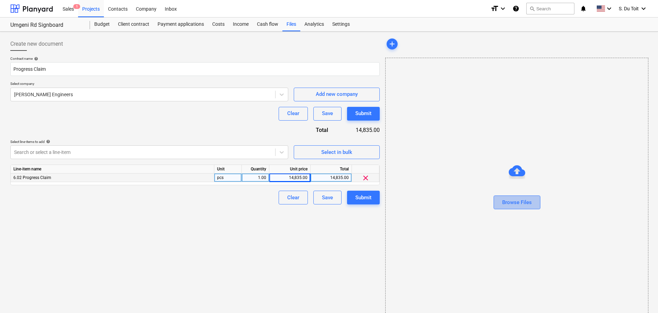
click at [517, 206] on div "Browse Files" at bounding box center [517, 202] width 30 height 9
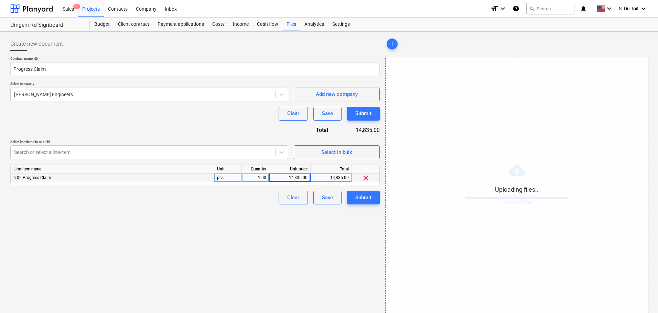
click at [302, 248] on div "Create new document Contract name help Progress Claim Select company [PERSON_NA…" at bounding box center [195, 178] width 375 height 288
click at [357, 198] on div "Submit" at bounding box center [363, 197] width 16 height 9
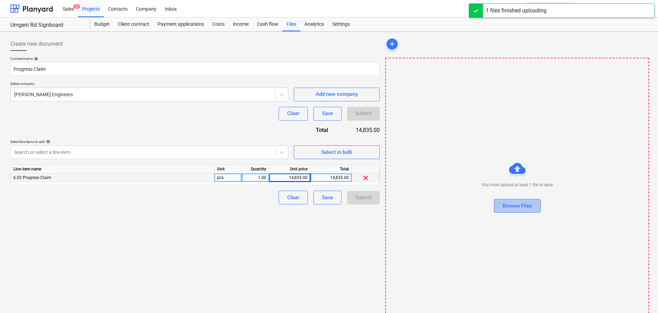
click at [524, 210] on div "Browse Files" at bounding box center [517, 205] width 30 height 9
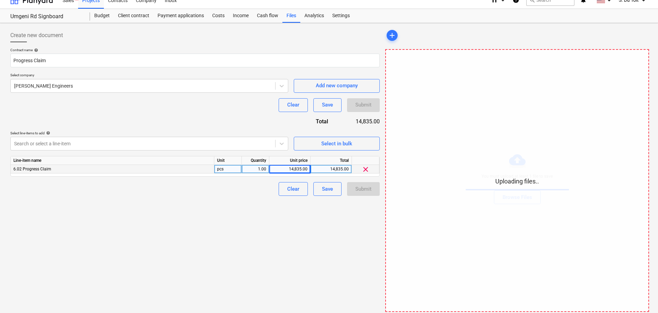
scroll to position [13, 0]
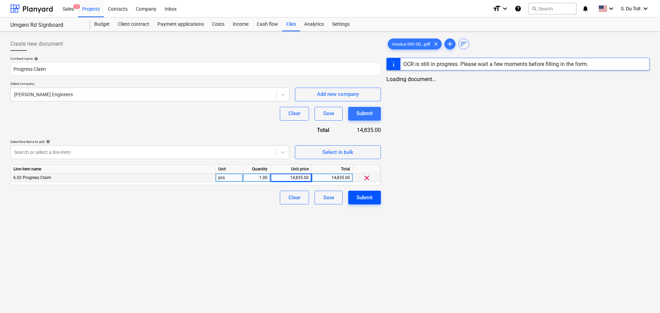
click at [374, 197] on button "Submit" at bounding box center [364, 198] width 33 height 14
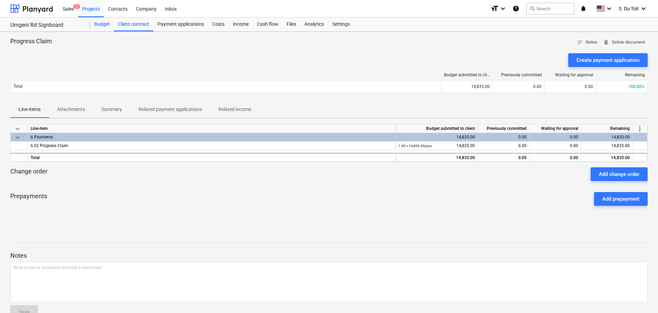
click at [105, 24] on div "Budget" at bounding box center [102, 25] width 24 height 14
